Goal: Information Seeking & Learning: Learn about a topic

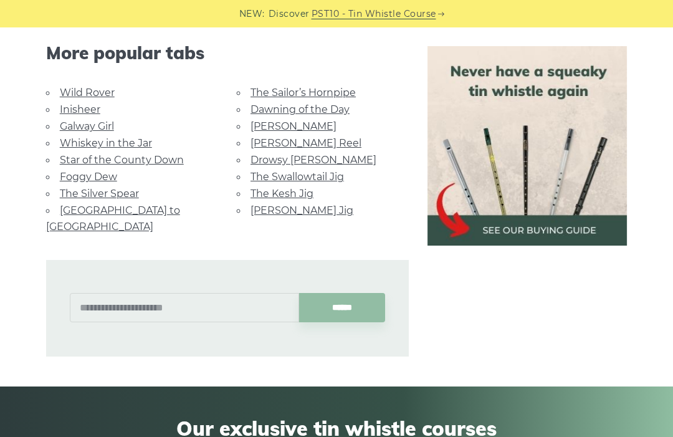
scroll to position [770, 0]
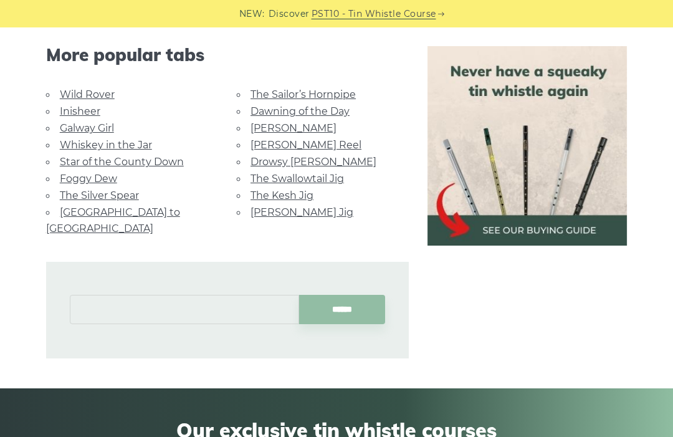
click at [116, 297] on input "text" at bounding box center [184, 309] width 229 height 29
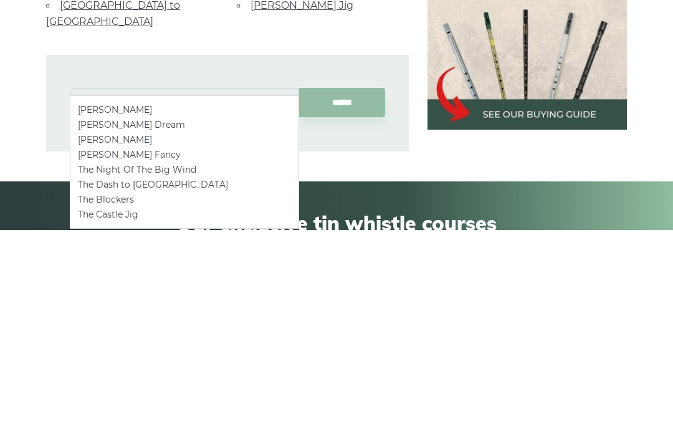
click at [89, 340] on li "Bryan O’Lynn" at bounding box center [184, 347] width 213 height 15
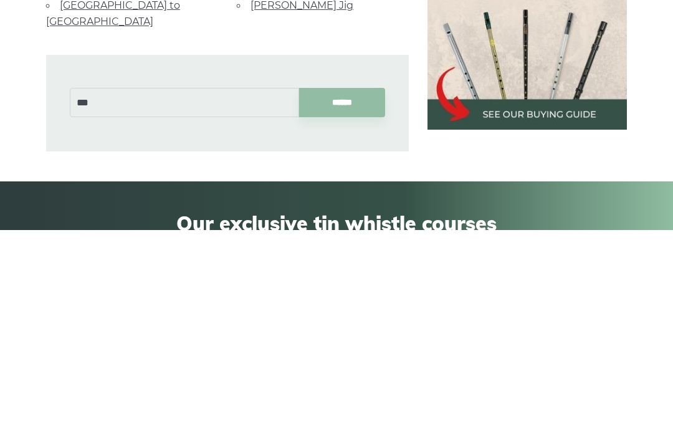
type input "**********"
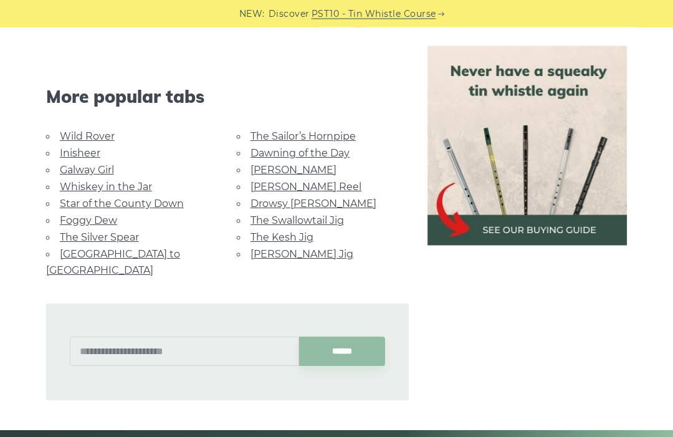
scroll to position [1037, 0]
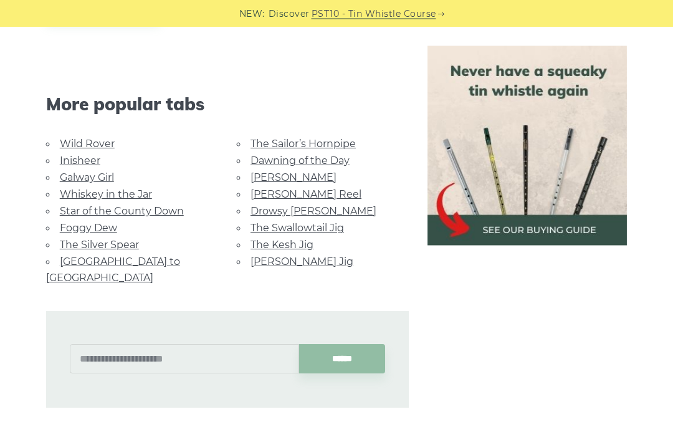
click at [244, 163] on li "Dawning of the Day" at bounding box center [323, 161] width 172 height 17
click at [251, 171] on link "[PERSON_NAME]" at bounding box center [294, 177] width 86 height 12
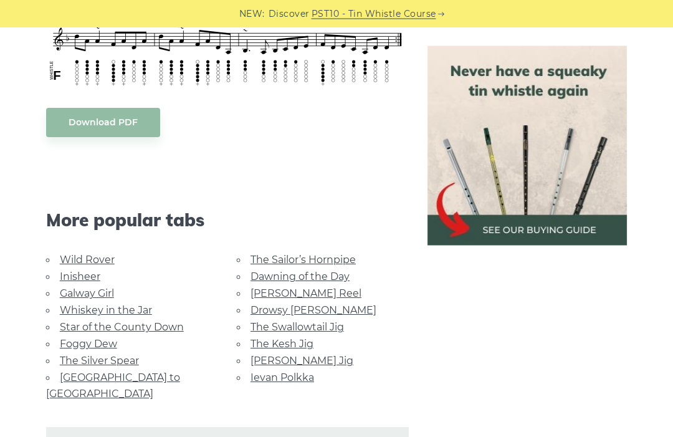
scroll to position [648, 0]
click at [282, 281] on link "Dawning of the Day" at bounding box center [300, 277] width 99 height 12
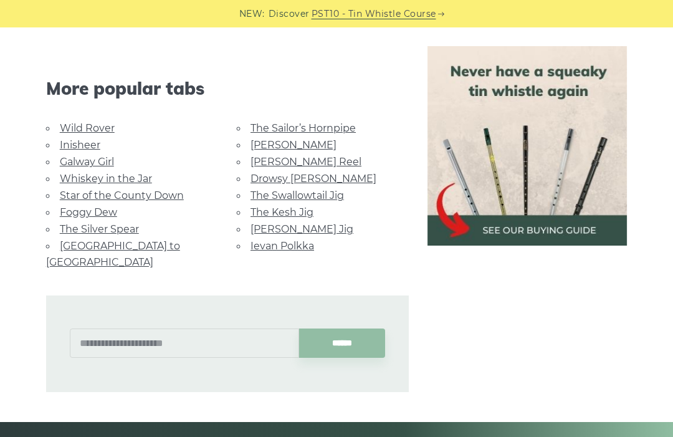
scroll to position [738, 0]
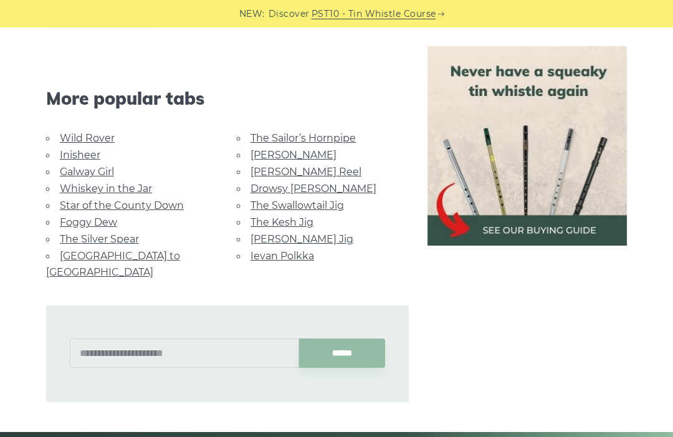
click at [104, 168] on link "Galway Girl" at bounding box center [87, 172] width 54 height 12
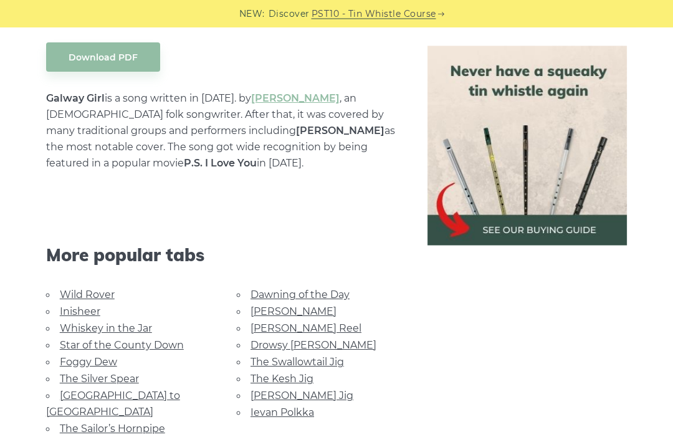
scroll to position [663, 0]
click at [110, 381] on link "The Silver Spear" at bounding box center [99, 379] width 79 height 12
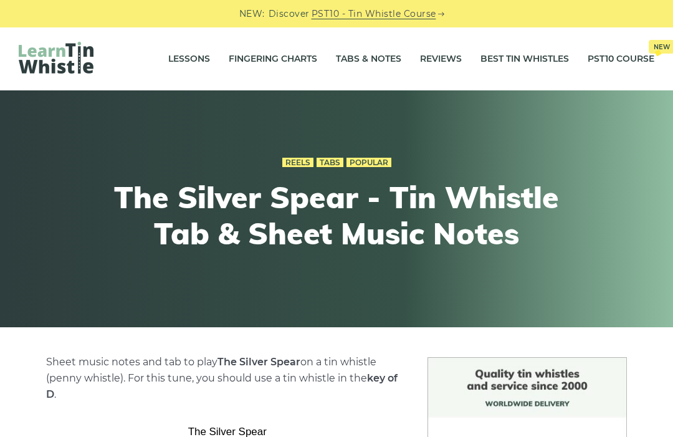
click at [369, 62] on link "Tabs & Notes" at bounding box center [368, 59] width 65 height 31
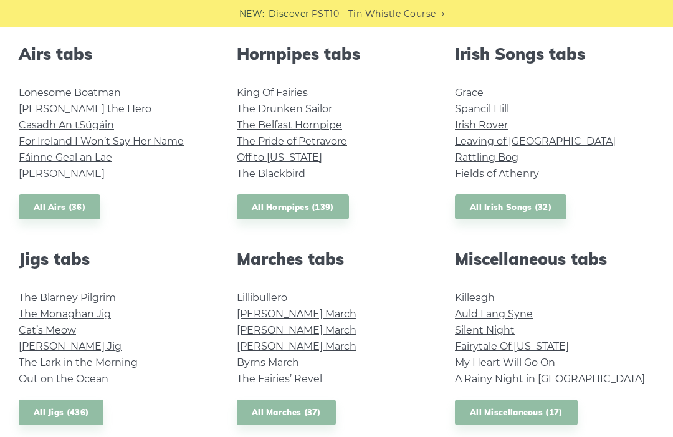
scroll to position [492, 0]
click at [477, 97] on link "Grace" at bounding box center [469, 93] width 29 height 12
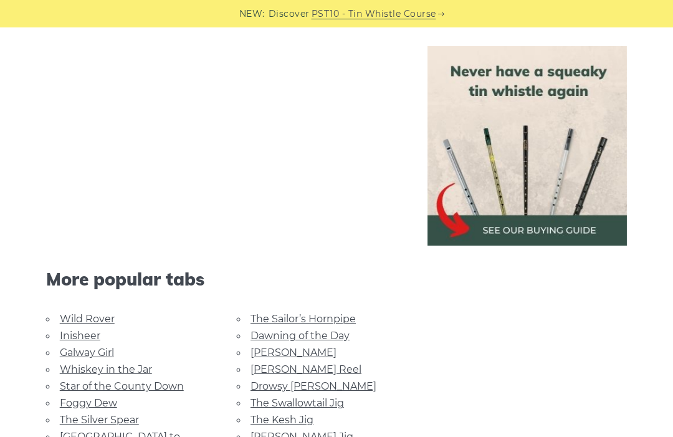
scroll to position [2813, 0]
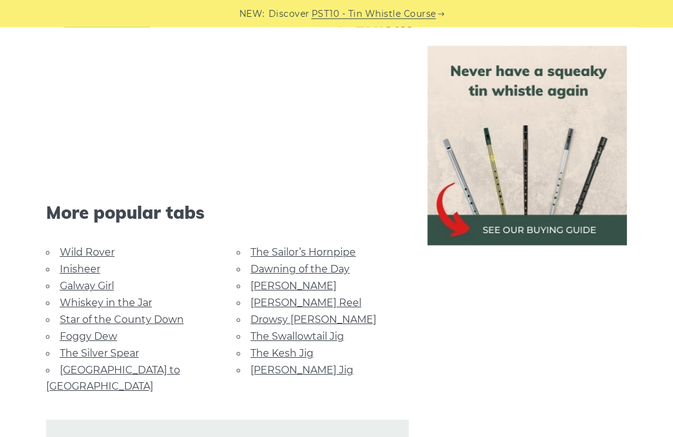
click at [133, 329] on li "Foggy Dew" at bounding box center [132, 337] width 172 height 17
click at [123, 347] on link "The Silver Spear" at bounding box center [99, 353] width 79 height 12
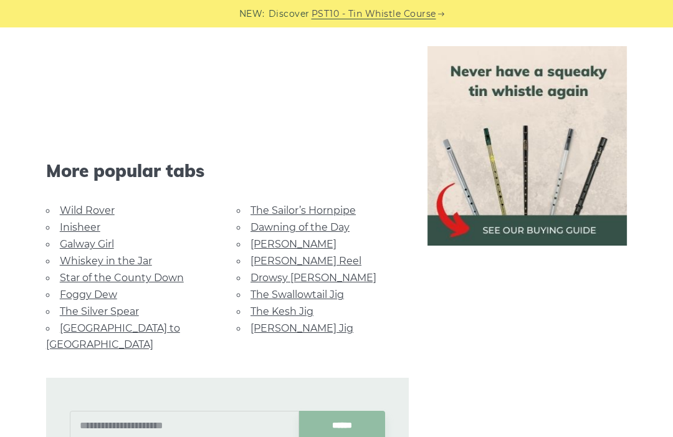
click at [93, 272] on link "Star of the County Down" at bounding box center [122, 278] width 124 height 12
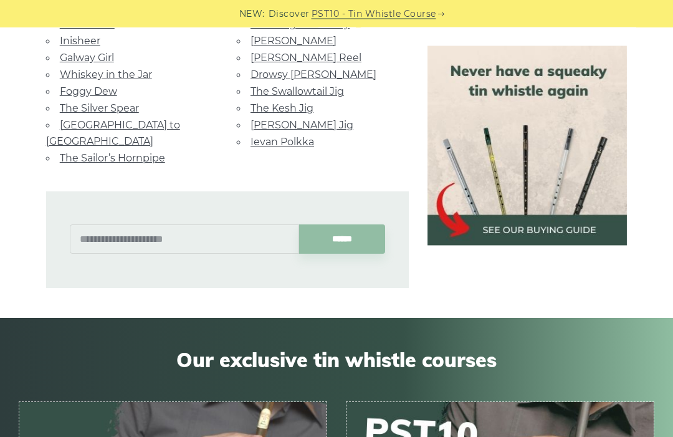
scroll to position [865, 0]
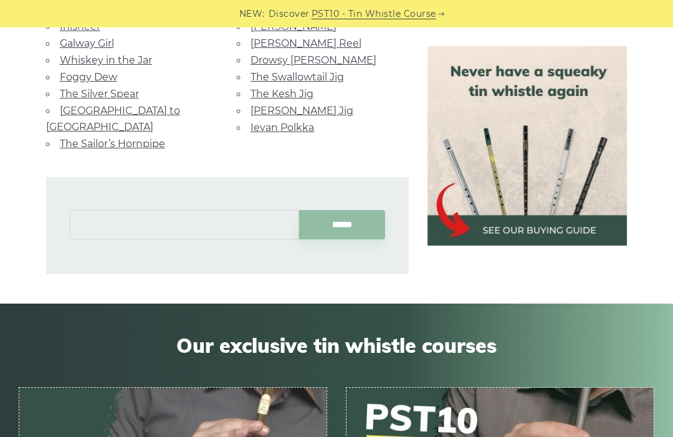
click at [111, 210] on input "text" at bounding box center [184, 224] width 229 height 29
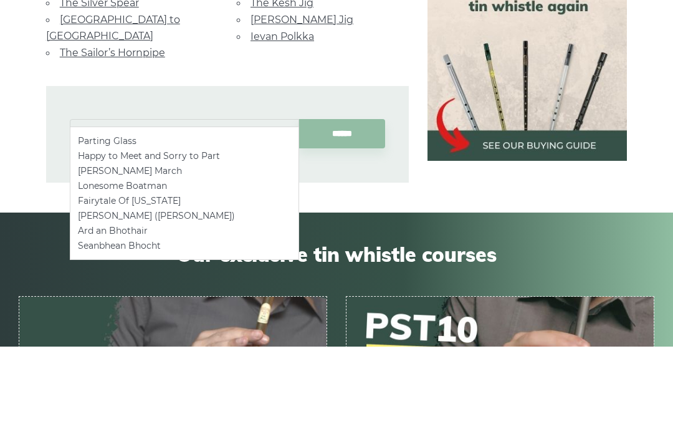
click at [208, 224] on li "Parting Glass" at bounding box center [184, 231] width 213 height 15
type input "**********"
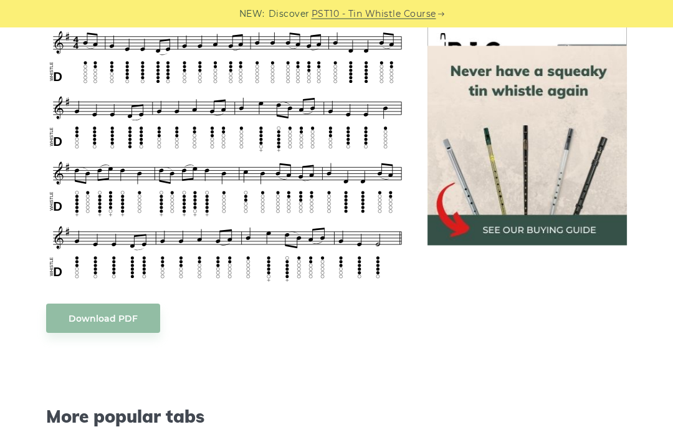
scroll to position [408, 0]
